Goal: Find specific page/section: Find specific page/section

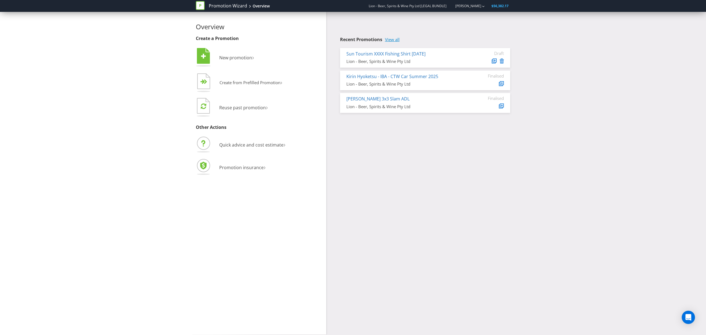
click at [393, 41] on link "View all" at bounding box center [392, 39] width 15 height 5
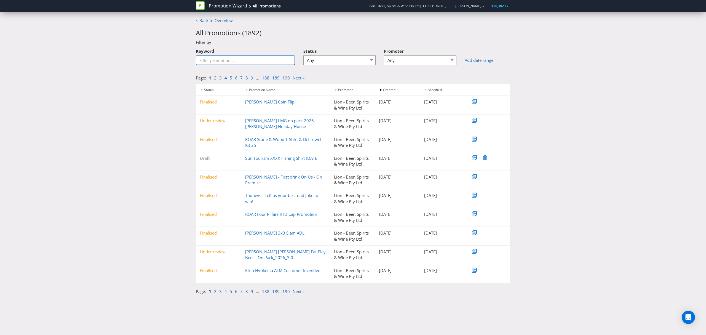
click at [217, 62] on input "Keyword" at bounding box center [245, 60] width 99 height 10
type input "LMG on pack"
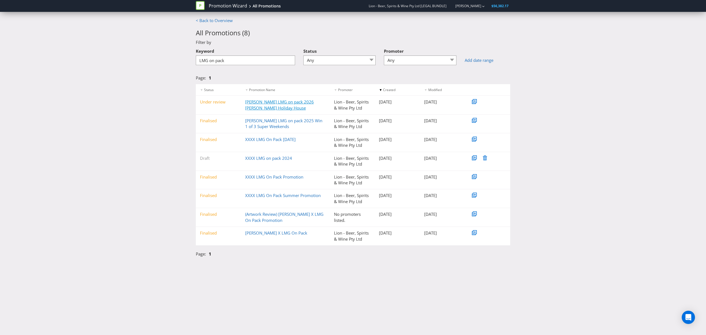
click at [301, 102] on link "[PERSON_NAME] LMG on pack 2026 [PERSON_NAME] Holiday House" at bounding box center [279, 104] width 69 height 11
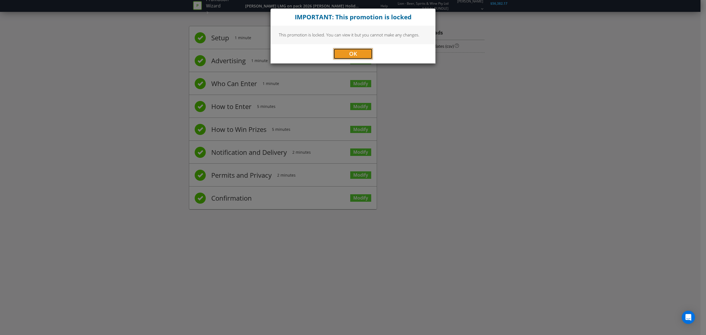
click at [352, 57] on button "OK" at bounding box center [352, 53] width 39 height 11
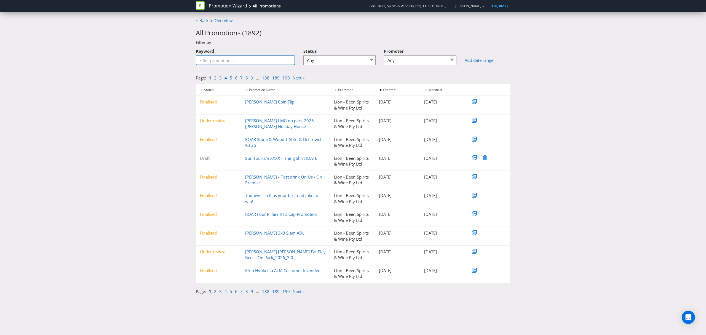
click at [267, 62] on input "Keyword" at bounding box center [245, 60] width 99 height 10
type input "LMG on pack"
